Goal: Information Seeking & Learning: Learn about a topic

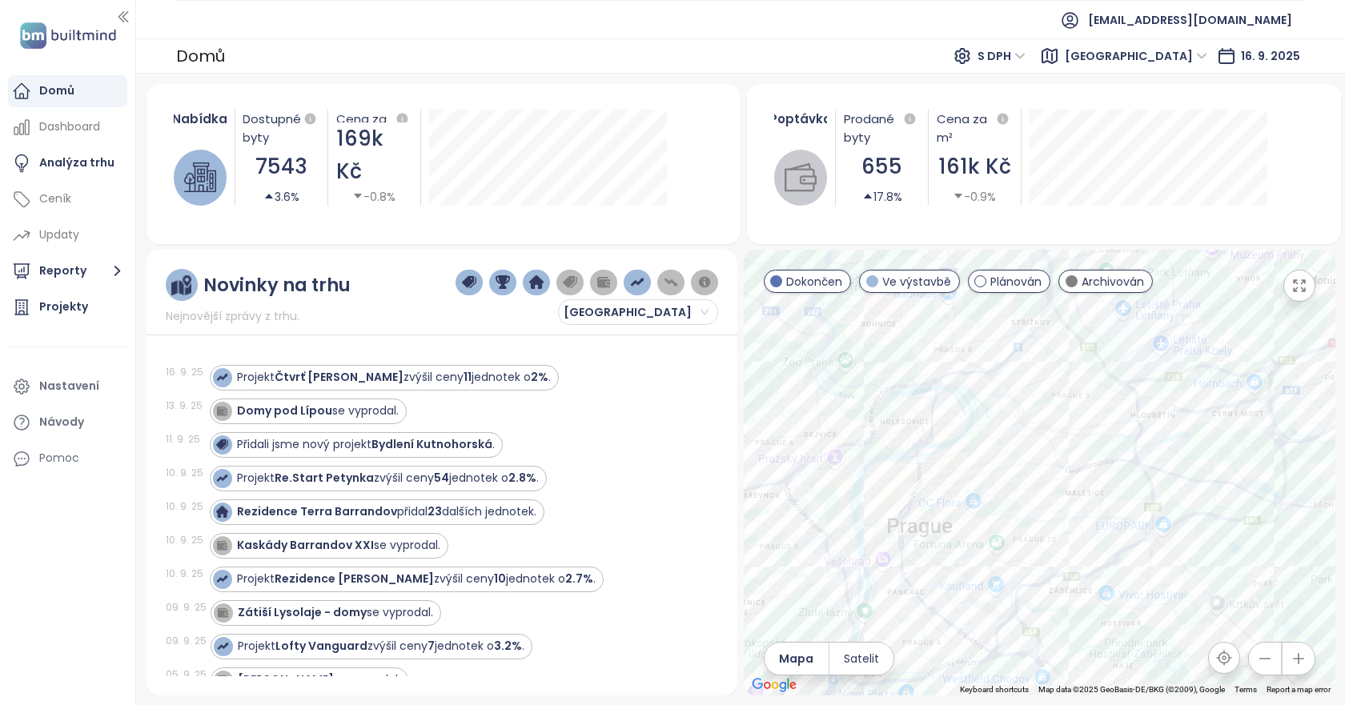
drag, startPoint x: 1109, startPoint y: 479, endPoint x: 736, endPoint y: 227, distance: 450.2
click at [736, 227] on div "Nabídka Dostupné byty 7543 3.6% Cena za m² 169k Kč -0.8% Poptávka Prodané byty …" at bounding box center [740, 390] width 1189 height 612
drag, startPoint x: 938, startPoint y: 419, endPoint x: 1140, endPoint y: 385, distance: 204.6
click at [1140, 385] on div at bounding box center [1040, 473] width 592 height 446
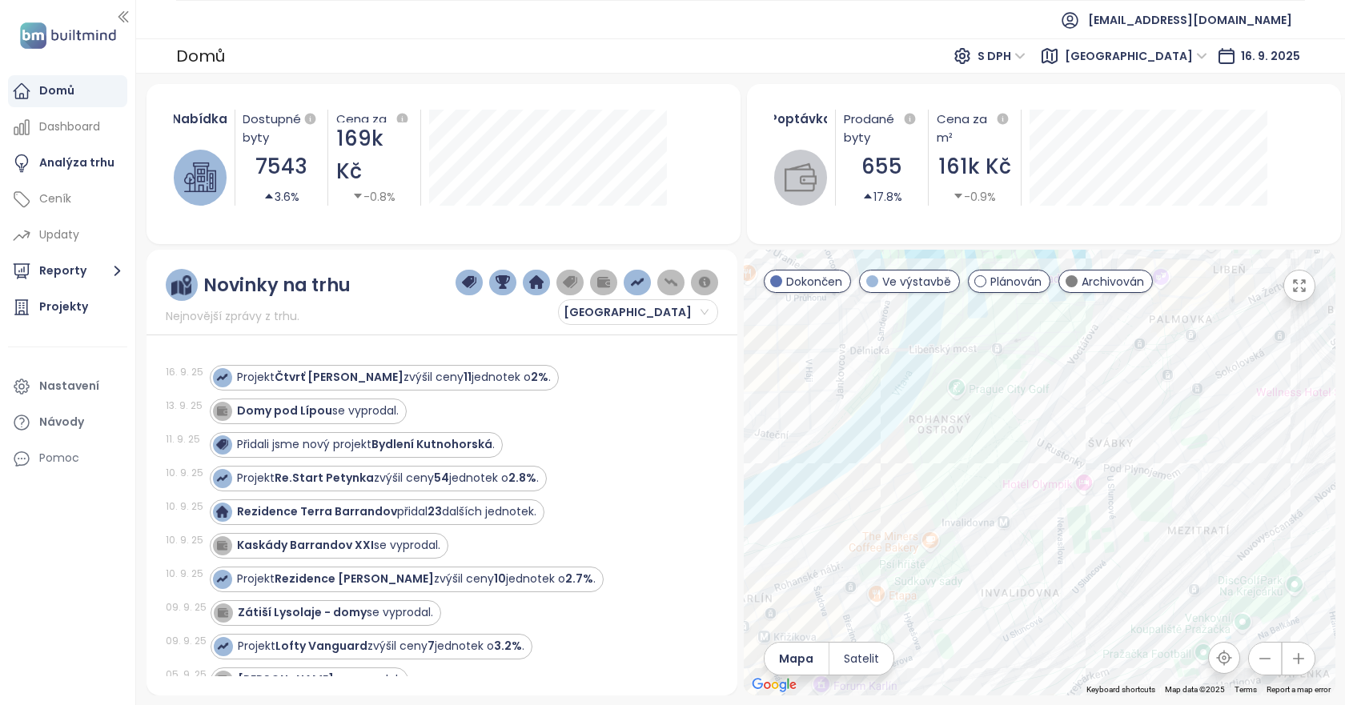
drag, startPoint x: 1170, startPoint y: 402, endPoint x: 1089, endPoint y: 560, distance: 177.9
click at [1089, 560] on div at bounding box center [1040, 473] width 592 height 446
click at [1146, 433] on div "Near Living" at bounding box center [1040, 473] width 592 height 446
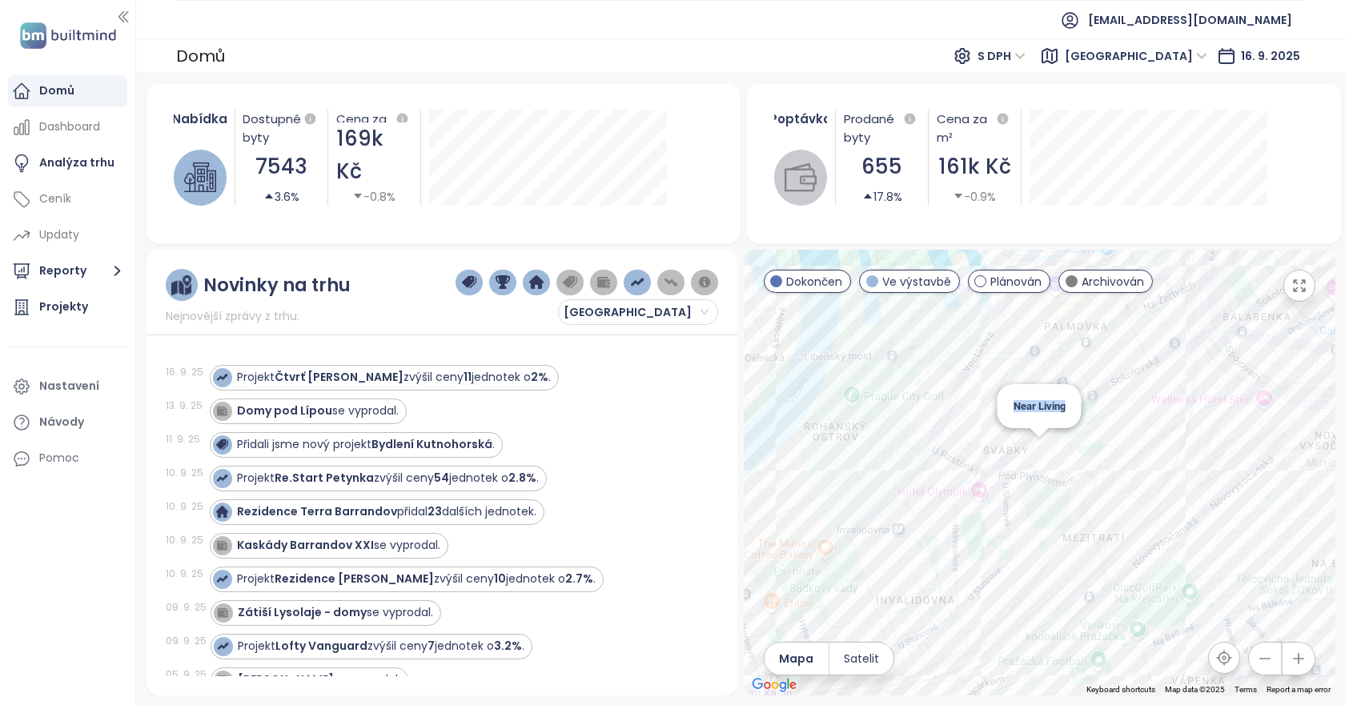
click at [1041, 447] on div "Near Living" at bounding box center [1040, 473] width 592 height 446
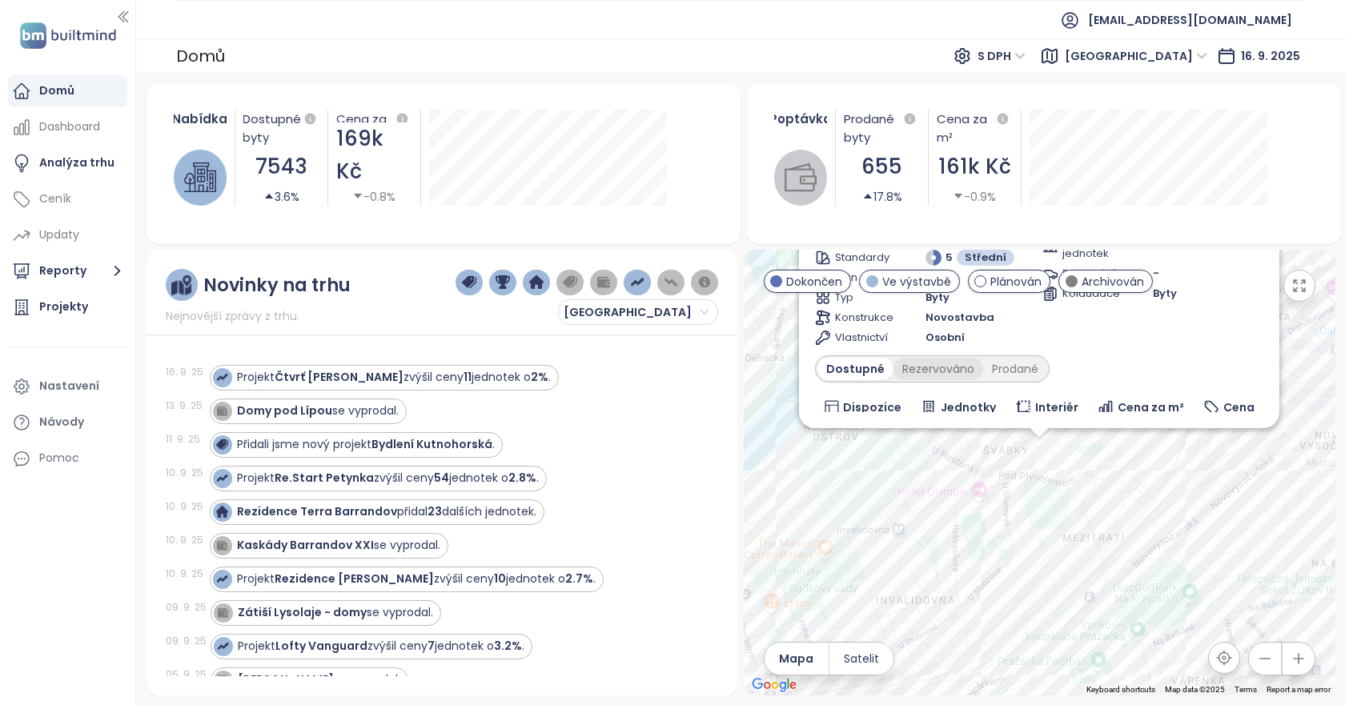
click at [948, 368] on div "Rezervováno" at bounding box center [938, 369] width 90 height 22
click at [1007, 365] on div "Prodané" at bounding box center [1016, 369] width 64 height 22
click at [1236, 409] on span "Cena" at bounding box center [1238, 408] width 31 height 18
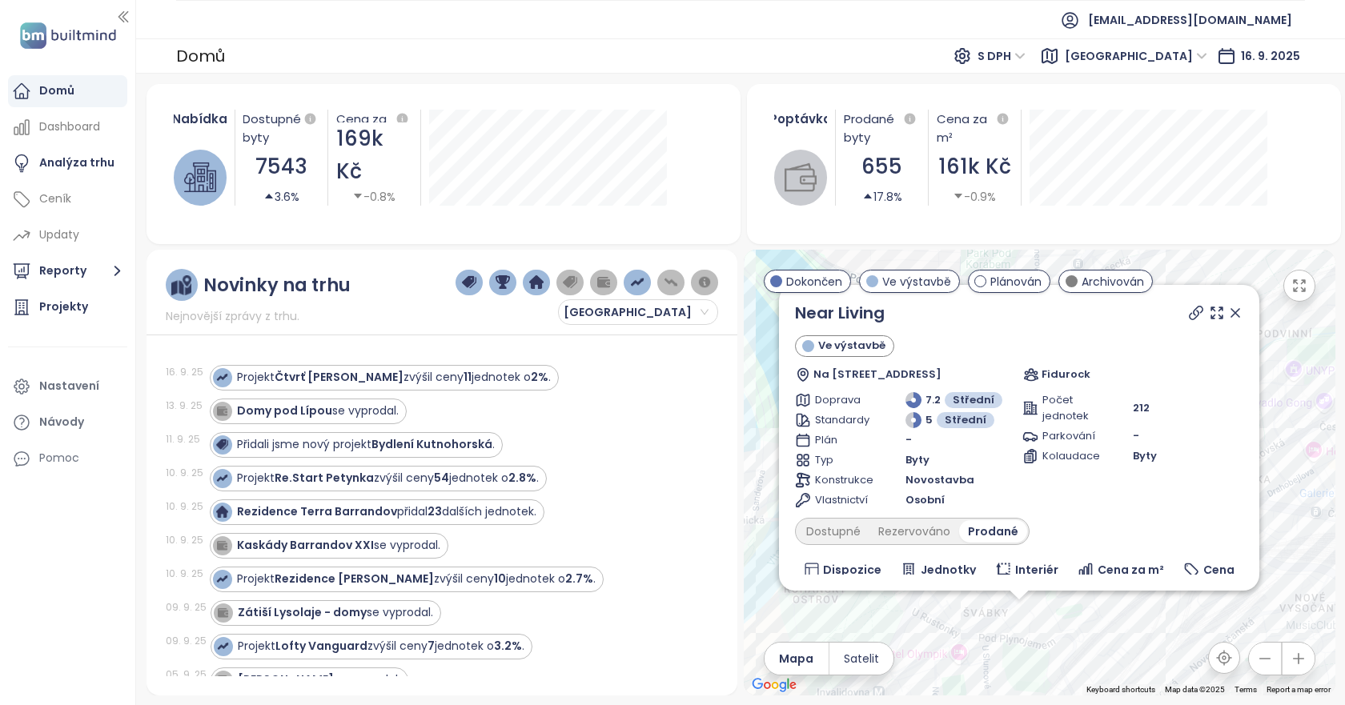
drag, startPoint x: 1254, startPoint y: 462, endPoint x: 1232, endPoint y: 632, distance: 172.0
click at [1232, 632] on div "Near Living Ve výstavbě Na Kopečku 2454/2b, [GEOGRAPHIC_DATA], Czechia Fidurock…" at bounding box center [1040, 473] width 592 height 446
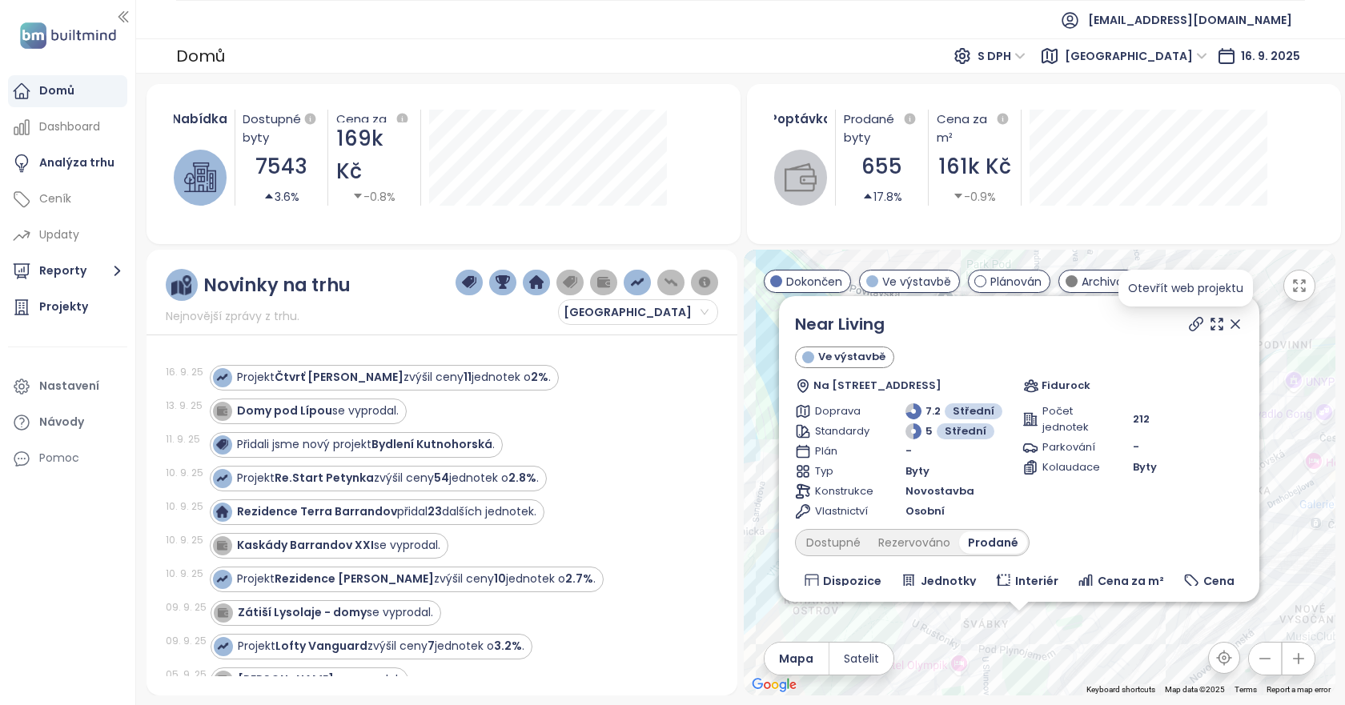
click at [1188, 323] on icon at bounding box center [1196, 324] width 16 height 16
